Goal: Task Accomplishment & Management: Use online tool/utility

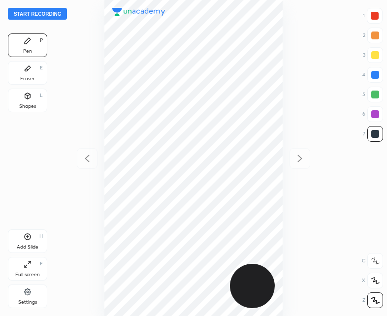
scroll to position [316, 229]
click at [31, 238] on icon at bounding box center [28, 237] width 8 height 8
click at [88, 154] on icon at bounding box center [87, 159] width 12 height 12
click at [30, 239] on icon at bounding box center [28, 237] width 6 height 6
click at [36, 10] on button "Start recording" at bounding box center [37, 14] width 59 height 12
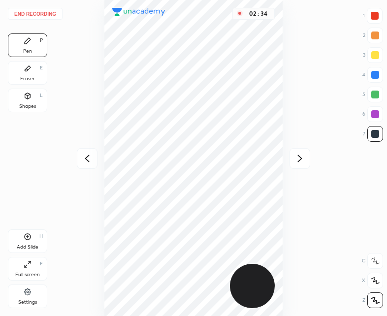
click at [34, 10] on button "End recording" at bounding box center [35, 14] width 55 height 12
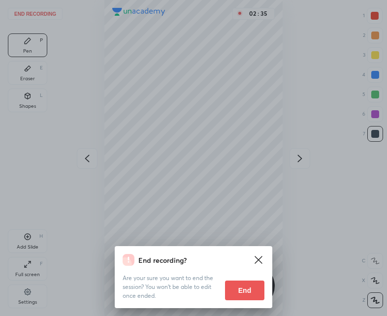
click at [253, 288] on button "End" at bounding box center [244, 291] width 39 height 20
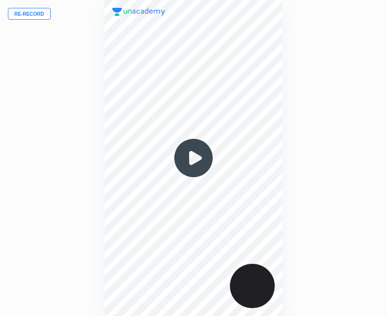
click at [24, 10] on button "Re-record" at bounding box center [29, 14] width 43 height 12
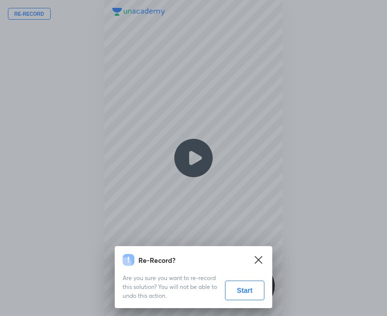
click at [237, 296] on button "Start" at bounding box center [244, 291] width 39 height 20
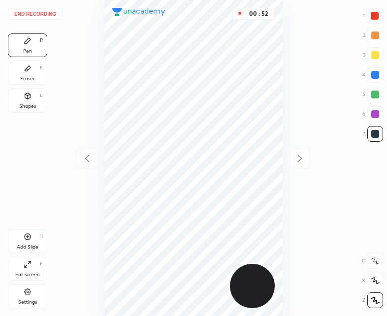
click at [374, 14] on div at bounding box center [375, 16] width 8 height 8
click at [31, 234] on icon at bounding box center [28, 237] width 8 height 8
click at [87, 159] on icon at bounding box center [87, 159] width 12 height 12
click at [313, 160] on div "End recording 1 2 3 4 5 6 7 R O A L C X Z Erase all C X Z Pen P Eraser E Shapes…" at bounding box center [193, 158] width 387 height 316
click at [300, 159] on icon at bounding box center [299, 158] width 4 height 7
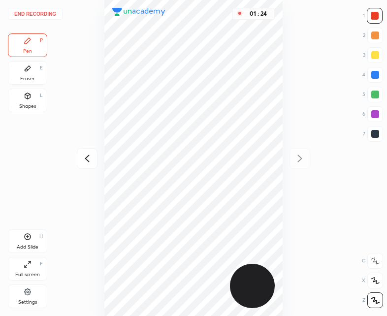
click at [33, 236] on div "Add Slide H" at bounding box center [27, 241] width 39 height 24
click at [87, 157] on icon at bounding box center [87, 158] width 4 height 7
click at [294, 162] on icon at bounding box center [300, 159] width 12 height 12
click at [87, 157] on icon at bounding box center [87, 158] width 4 height 7
click at [300, 153] on icon at bounding box center [300, 159] width 12 height 12
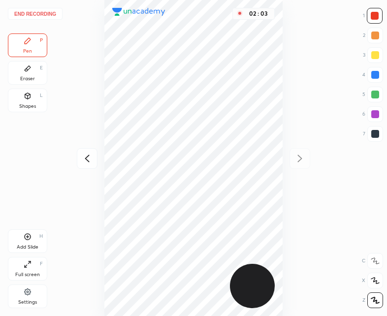
click at [88, 156] on icon at bounding box center [87, 158] width 4 height 7
click at [28, 239] on icon at bounding box center [28, 237] width 8 height 8
click at [93, 157] on div at bounding box center [87, 158] width 21 height 21
click at [31, 236] on icon at bounding box center [28, 237] width 6 height 6
click at [302, 156] on icon at bounding box center [300, 159] width 12 height 12
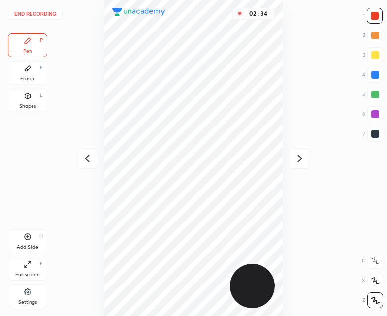
click at [91, 158] on icon at bounding box center [87, 159] width 12 height 12
click at [31, 102] on div "Shapes L" at bounding box center [27, 101] width 39 height 24
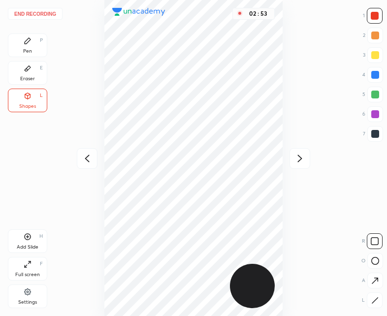
click at [26, 46] on div "Pen P" at bounding box center [27, 45] width 39 height 24
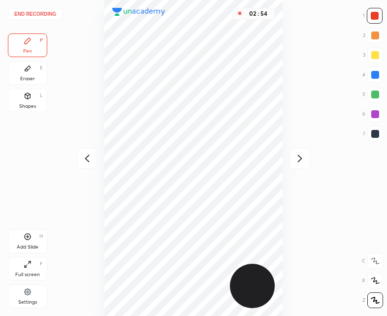
click at [83, 160] on icon at bounding box center [87, 159] width 12 height 12
click at [300, 165] on div at bounding box center [299, 158] width 21 height 21
click at [88, 156] on icon at bounding box center [87, 158] width 4 height 7
click at [42, 239] on div "Add Slide H" at bounding box center [27, 241] width 39 height 24
click at [79, 162] on div at bounding box center [87, 158] width 21 height 21
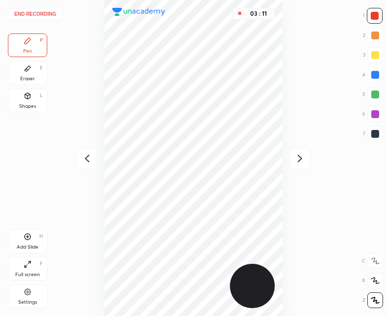
click at [289, 161] on div at bounding box center [299, 158] width 21 height 21
click at [89, 156] on icon at bounding box center [87, 158] width 4 height 7
click at [302, 158] on icon at bounding box center [300, 159] width 12 height 12
click at [83, 160] on icon at bounding box center [87, 159] width 12 height 12
click at [85, 157] on icon at bounding box center [87, 159] width 12 height 12
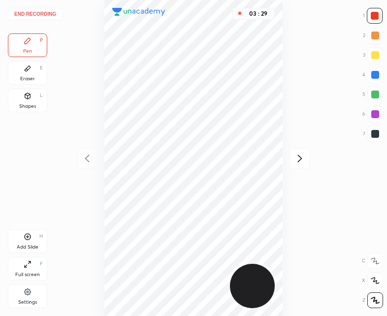
click at [300, 154] on icon at bounding box center [300, 159] width 12 height 12
click at [297, 156] on icon at bounding box center [300, 159] width 12 height 12
click at [300, 155] on icon at bounding box center [300, 159] width 12 height 12
click at [85, 156] on icon at bounding box center [87, 159] width 12 height 12
click at [85, 161] on icon at bounding box center [87, 159] width 12 height 12
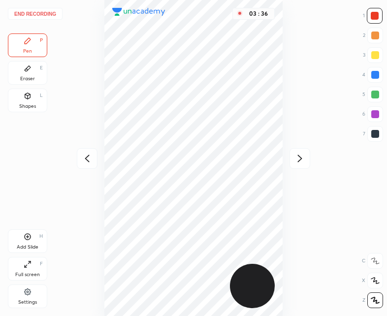
click at [297, 160] on icon at bounding box center [300, 159] width 12 height 12
click at [298, 160] on icon at bounding box center [300, 159] width 12 height 12
click at [84, 159] on icon at bounding box center [87, 159] width 12 height 12
click at [82, 163] on icon at bounding box center [87, 159] width 12 height 12
click at [85, 159] on icon at bounding box center [87, 159] width 12 height 12
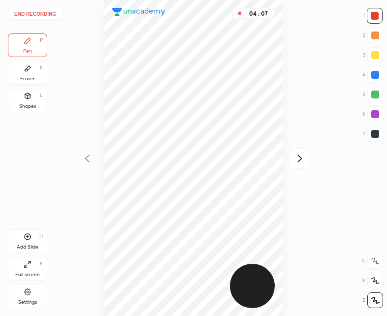
click at [27, 239] on icon at bounding box center [28, 237] width 6 height 6
click at [86, 161] on icon at bounding box center [87, 159] width 12 height 12
click at [300, 159] on icon at bounding box center [300, 159] width 12 height 12
click at [89, 153] on icon at bounding box center [87, 159] width 12 height 12
click at [29, 238] on icon at bounding box center [28, 237] width 8 height 8
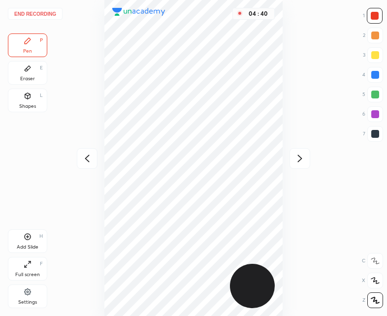
click at [84, 152] on div at bounding box center [87, 158] width 21 height 21
click at [300, 155] on icon at bounding box center [300, 159] width 12 height 12
click at [81, 155] on icon at bounding box center [87, 159] width 12 height 12
click at [80, 151] on div "04 : 57" at bounding box center [193, 158] width 229 height 316
click at [301, 159] on icon at bounding box center [299, 158] width 4 height 7
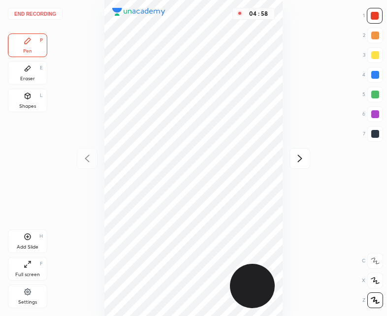
click at [300, 159] on icon at bounding box center [300, 159] width 12 height 12
click at [307, 162] on div at bounding box center [299, 158] width 21 height 21
click at [95, 157] on div at bounding box center [87, 158] width 21 height 21
click at [86, 158] on icon at bounding box center [87, 159] width 12 height 12
click at [37, 13] on button "End recording" at bounding box center [35, 14] width 55 height 12
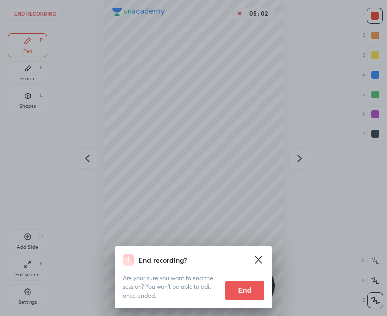
click at [250, 287] on button "End" at bounding box center [244, 291] width 39 height 20
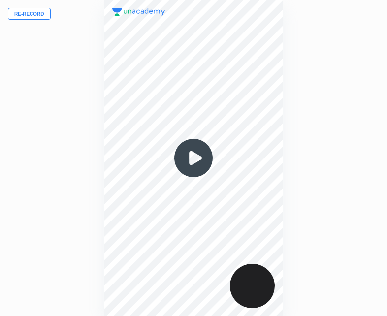
click at [191, 152] on img at bounding box center [193, 157] width 47 height 47
